Goal: Register for event/course

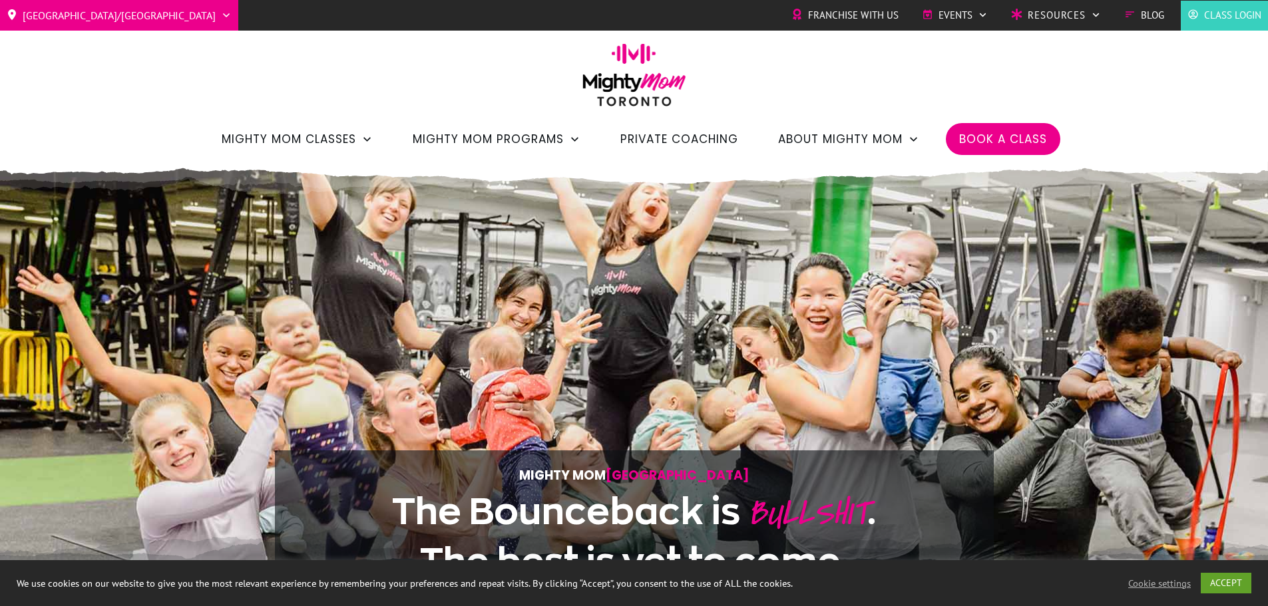
click at [221, 13] on icon at bounding box center [226, 15] width 11 height 11
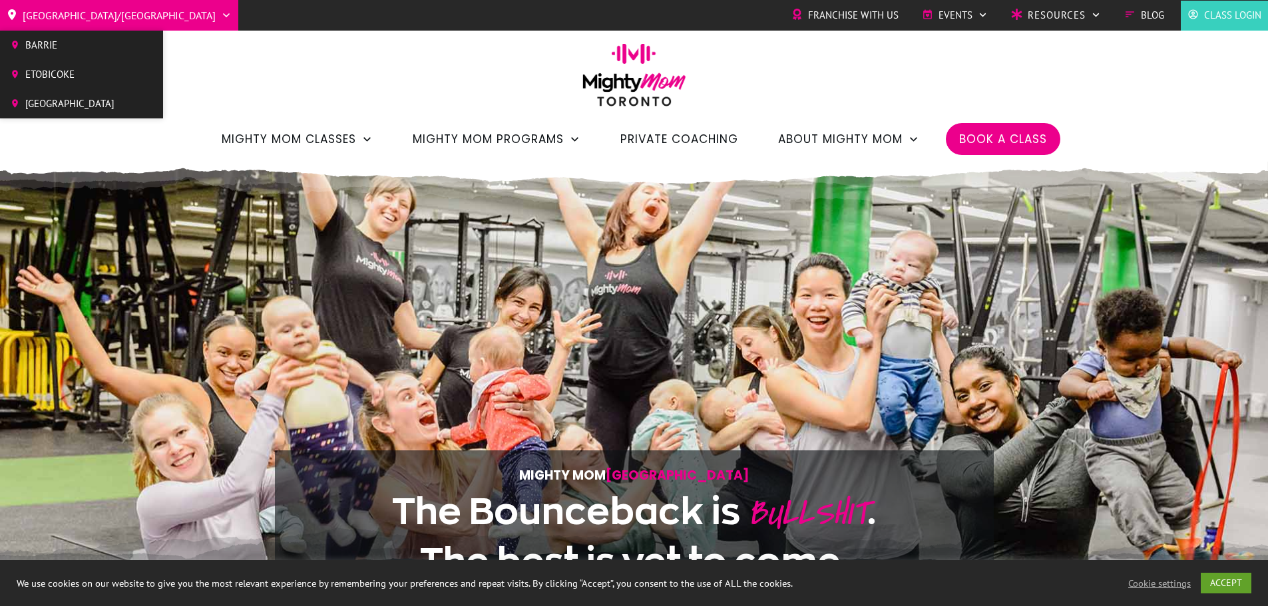
click at [59, 72] on span "Etobicoke" at bounding box center [69, 75] width 89 height 20
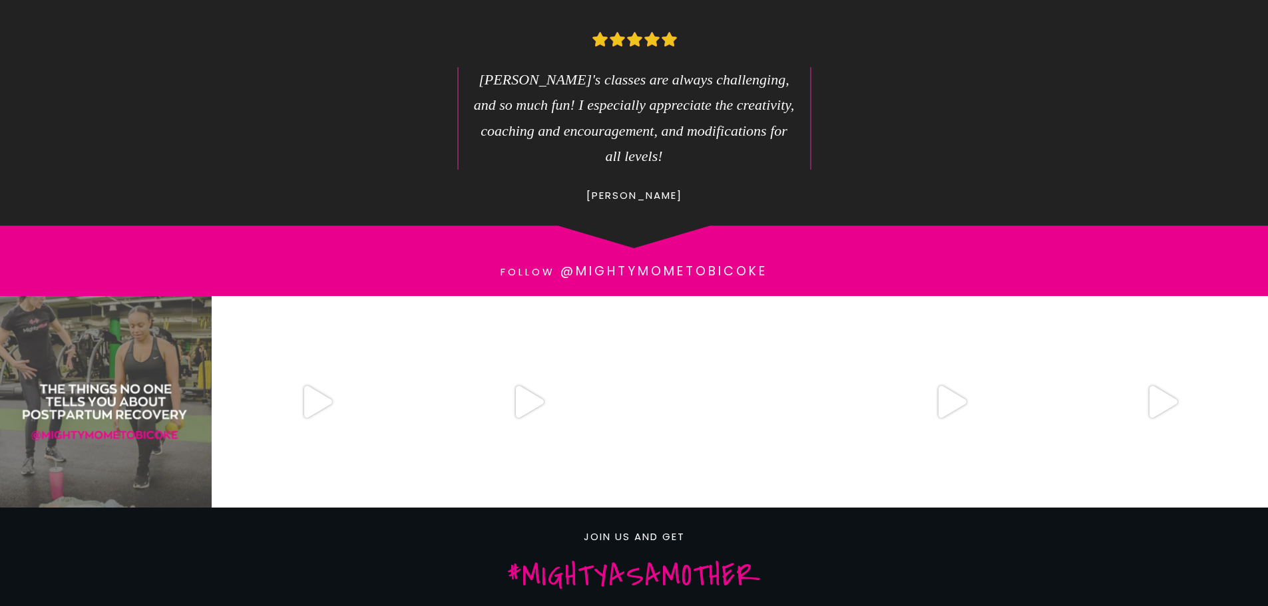
scroll to position [998, 0]
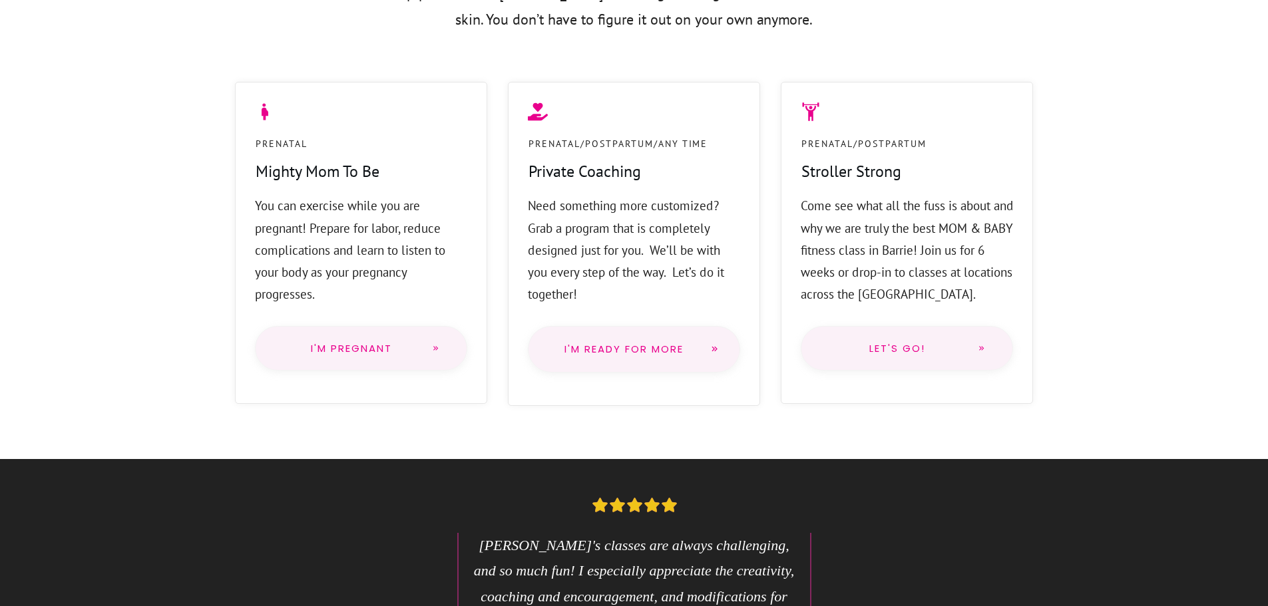
click at [886, 349] on span "Let's go!" at bounding box center [898, 348] width 140 height 11
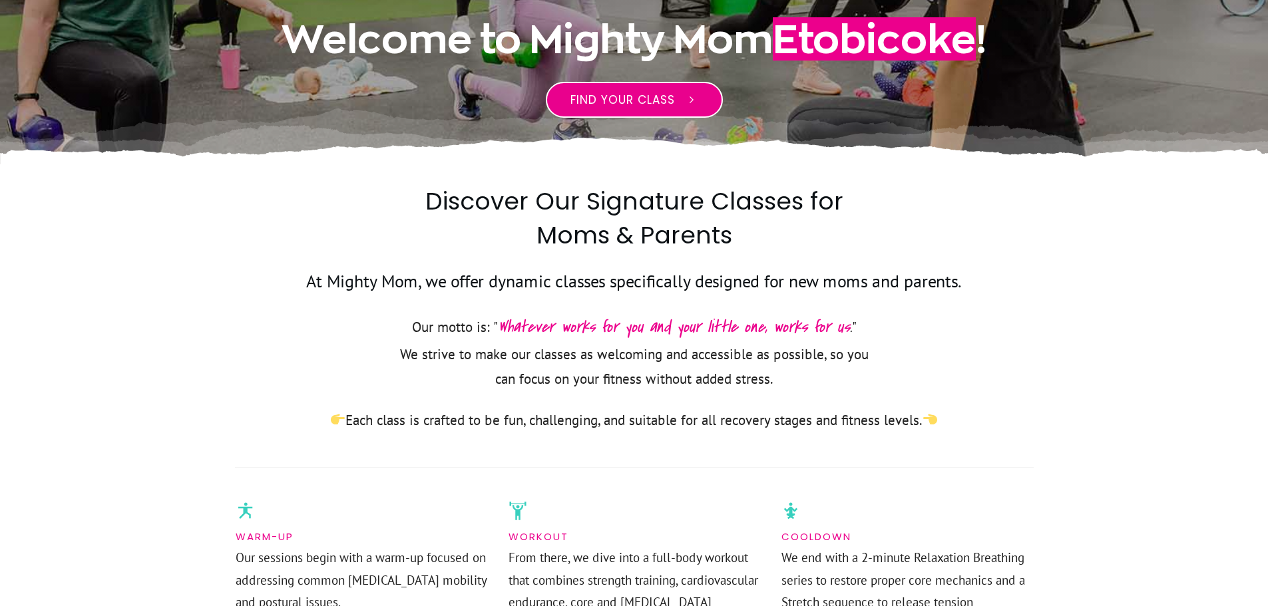
click at [635, 98] on span "Find your class" at bounding box center [622, 100] width 104 height 16
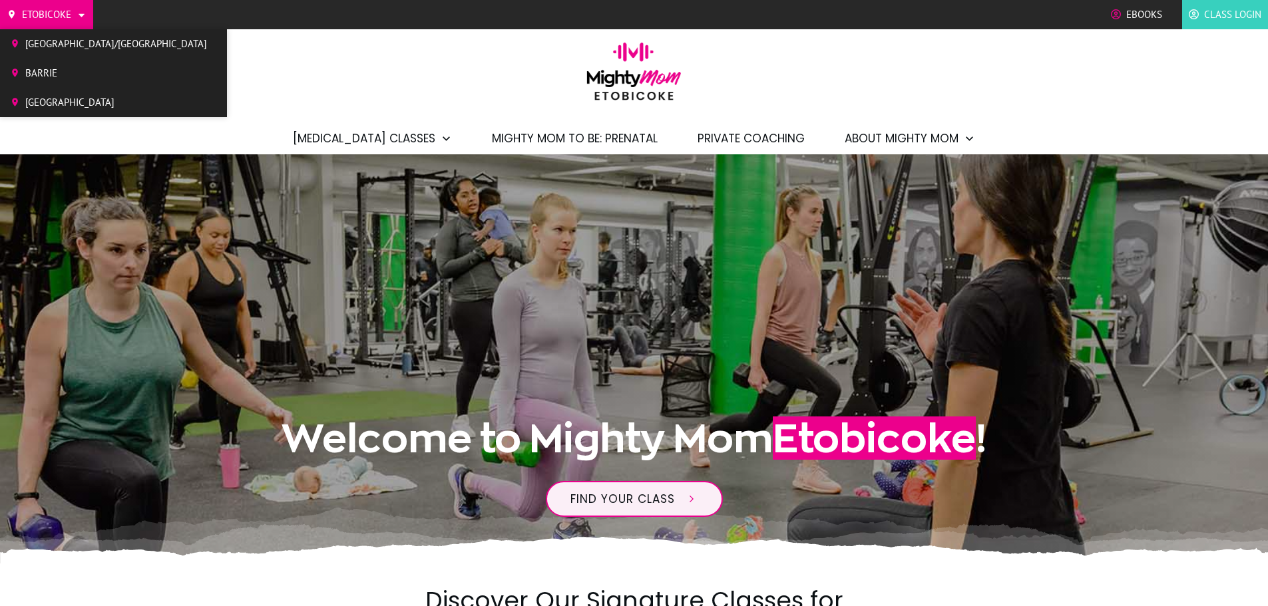
click at [67, 102] on span "[GEOGRAPHIC_DATA]" at bounding box center [116, 103] width 182 height 20
click at [73, 17] on link "Etobicoke" at bounding box center [47, 15] width 80 height 20
click at [79, 33] on link "[GEOGRAPHIC_DATA]/[GEOGRAPHIC_DATA]" at bounding box center [108, 44] width 217 height 23
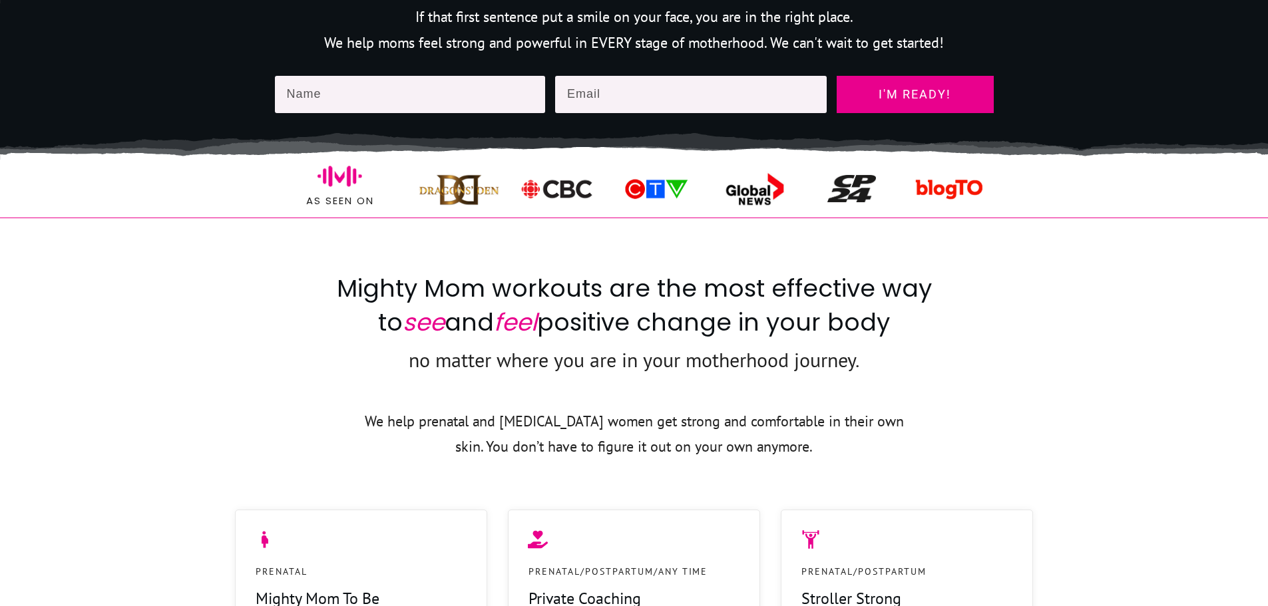
scroll to position [932, 0]
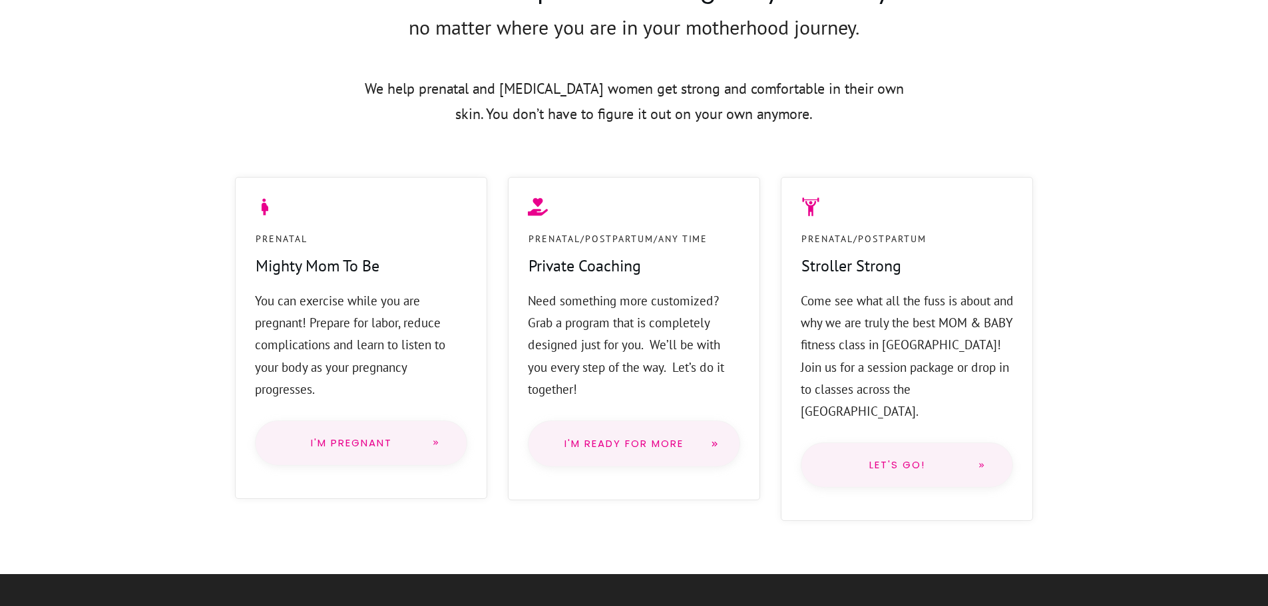
click at [902, 460] on span "Let's go!" at bounding box center [898, 465] width 140 height 11
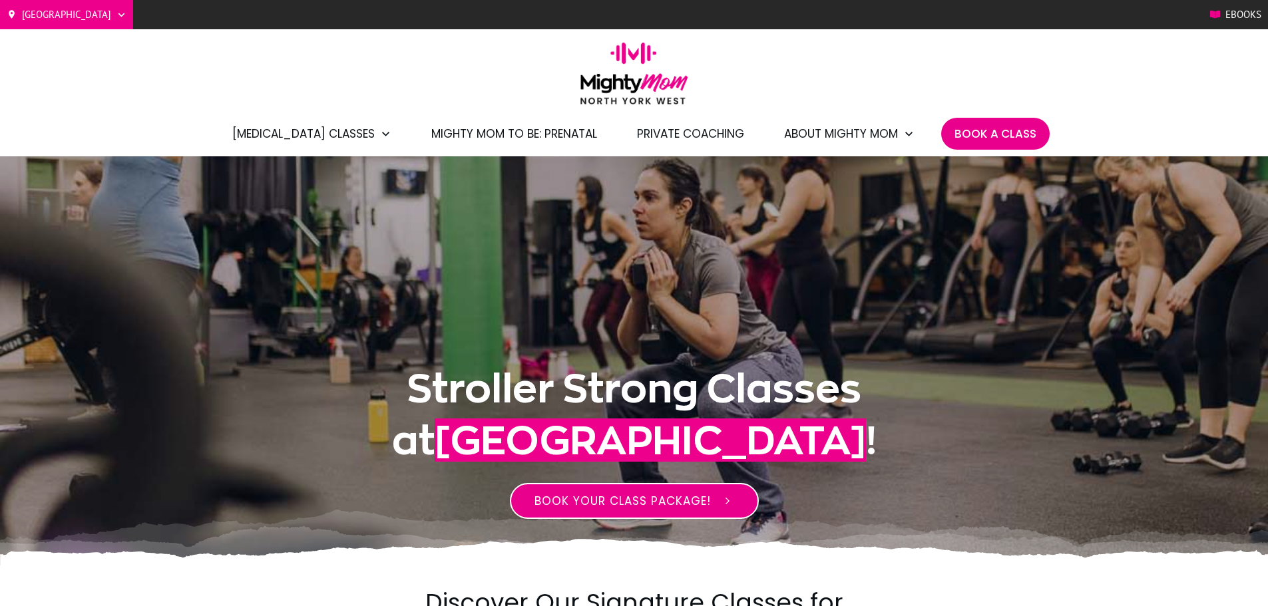
click at [604, 500] on span "BOOK YOUR CLASS PACKAGE!" at bounding box center [622, 501] width 176 height 16
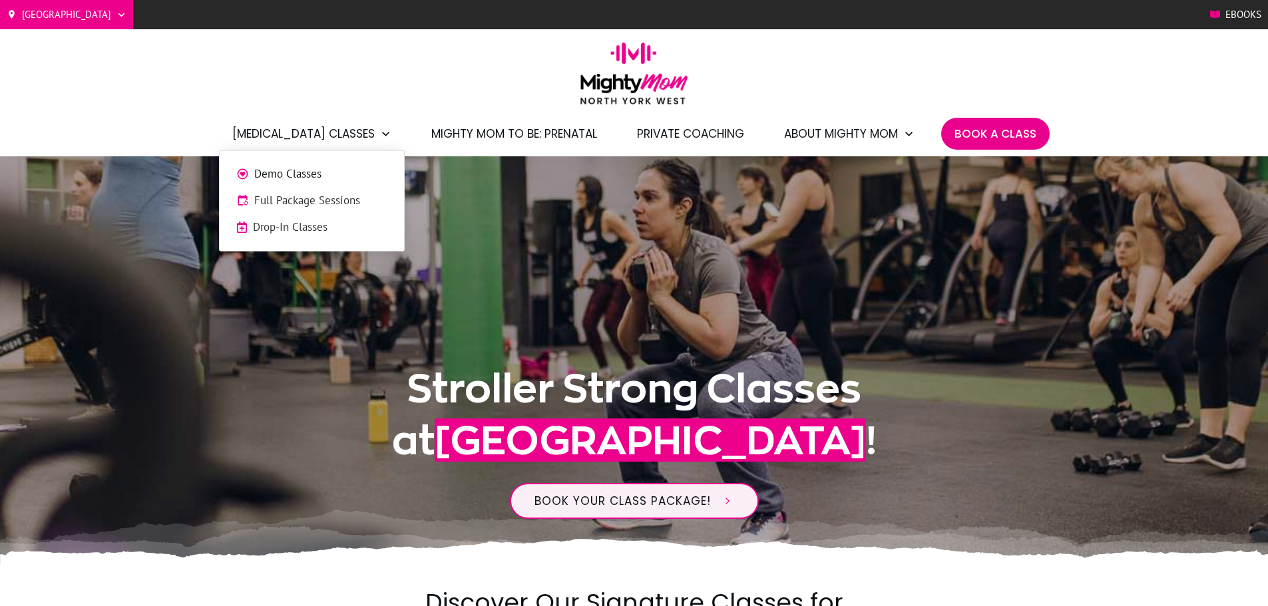
click at [299, 223] on span "Drop-In Classes" at bounding box center [320, 227] width 134 height 17
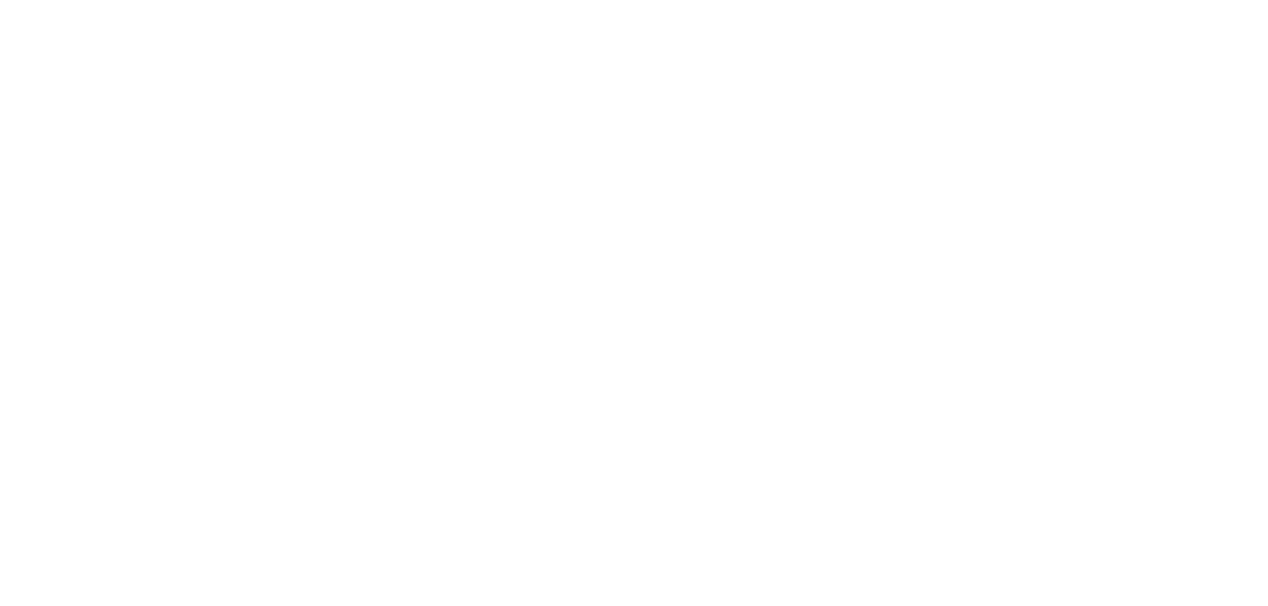
scroll to position [1198, 0]
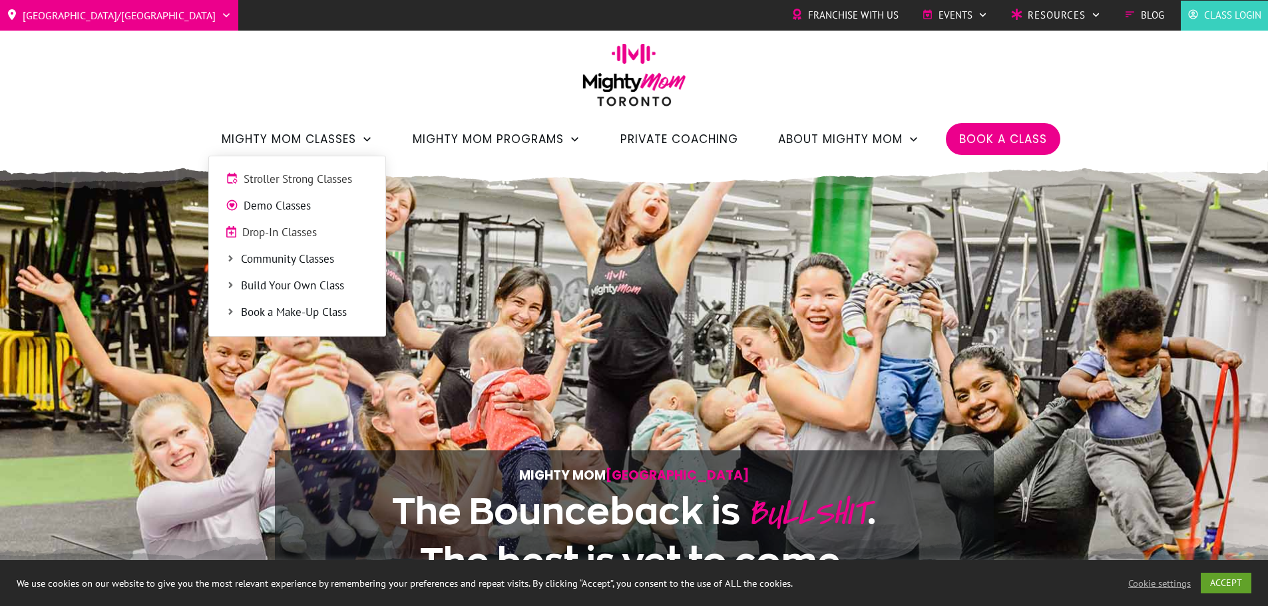
click at [278, 232] on span "Drop-In Classes" at bounding box center [305, 232] width 126 height 17
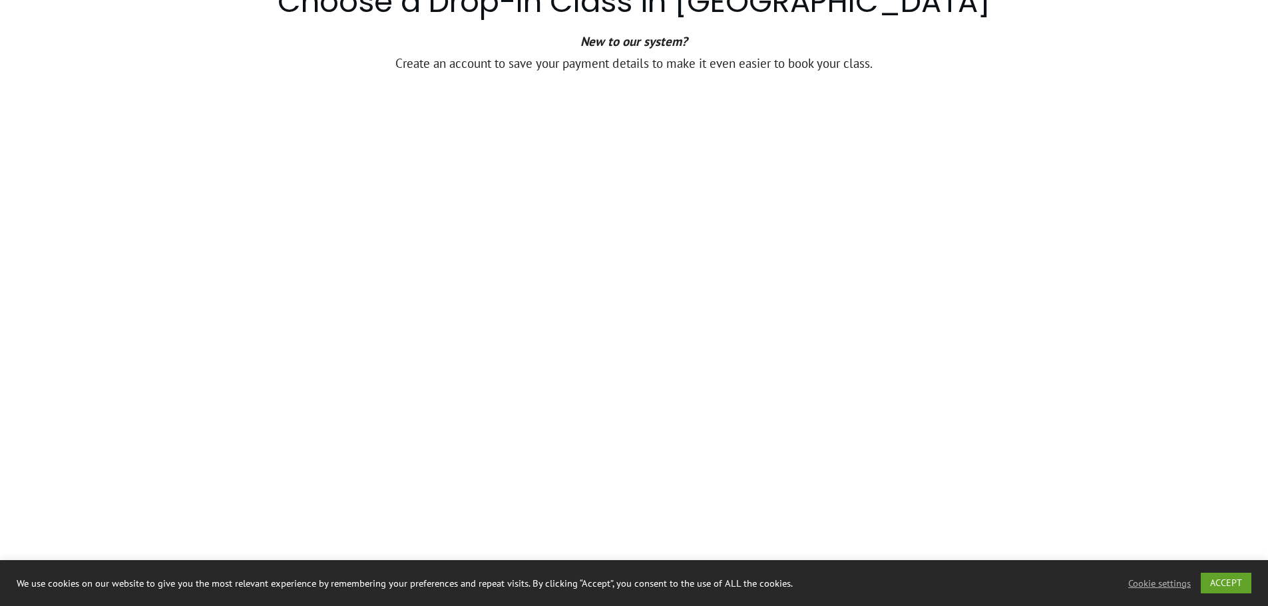
scroll to position [932, 0]
